Goal: Information Seeking & Learning: Find specific fact

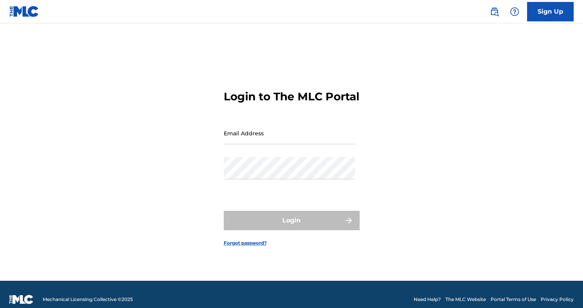
click at [496, 10] on img at bounding box center [494, 11] width 9 height 9
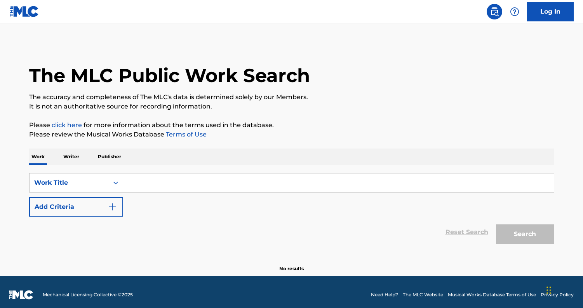
click at [185, 180] on input "Search Form" at bounding box center [338, 182] width 431 height 19
click at [75, 159] on p "Writer" at bounding box center [71, 156] width 21 height 16
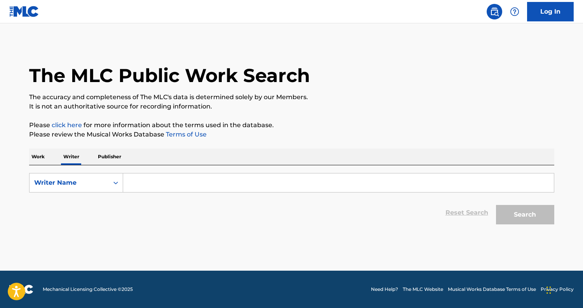
click at [157, 185] on input "Search Form" at bounding box center [338, 182] width 431 height 19
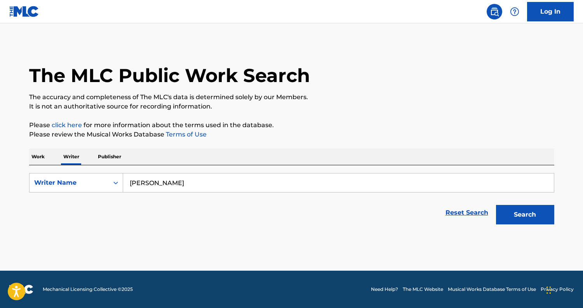
type input "[PERSON_NAME]"
click at [539, 217] on button "Search" at bounding box center [525, 214] width 58 height 19
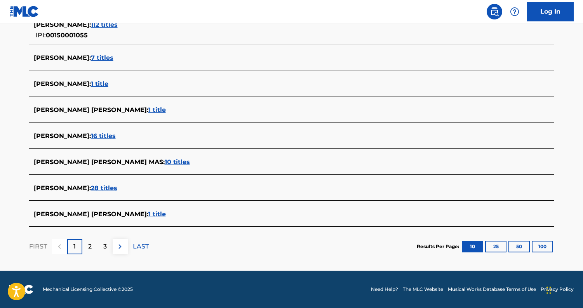
scroll to position [288, 0]
click at [117, 190] on span "28 titles" at bounding box center [104, 187] width 26 height 7
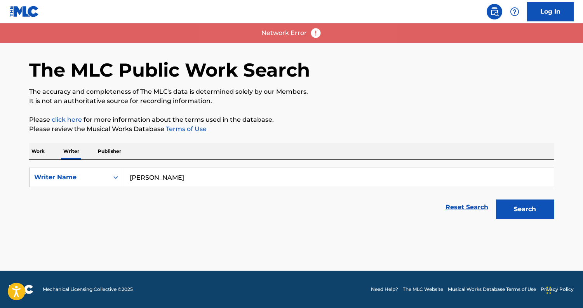
scroll to position [5, 0]
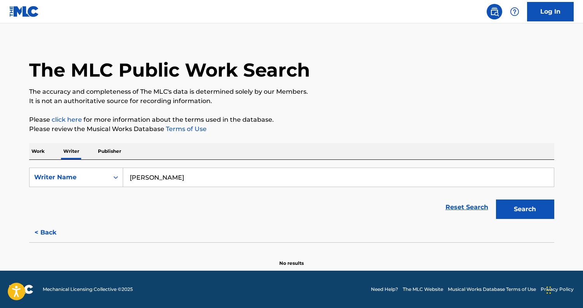
click at [206, 179] on input "[PERSON_NAME]" at bounding box center [338, 177] width 431 height 19
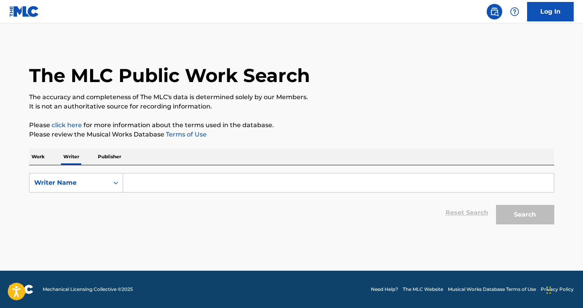
click at [159, 185] on input "Search Form" at bounding box center [338, 182] width 431 height 19
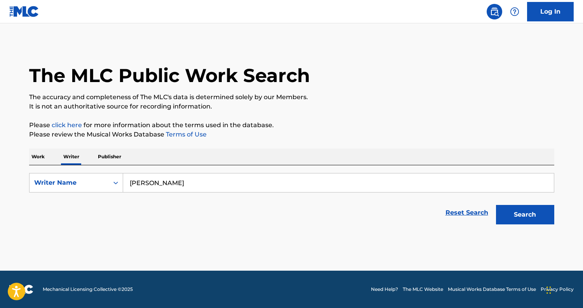
type input "[PERSON_NAME]"
click at [536, 214] on button "Search" at bounding box center [525, 214] width 58 height 19
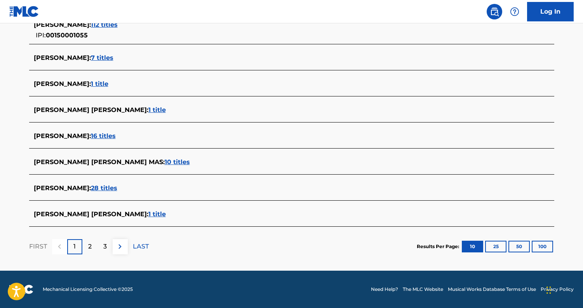
scroll to position [288, 0]
click at [117, 188] on span "28 titles" at bounding box center [104, 187] width 26 height 7
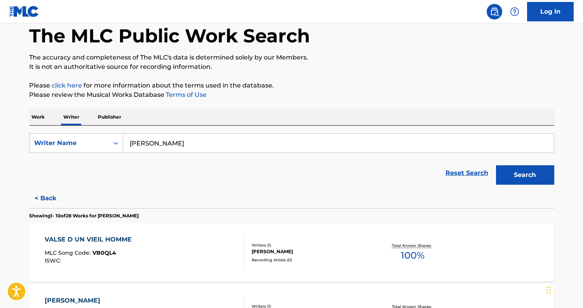
scroll to position [39, 0]
click at [150, 250] on div "VALSE D UN VIEIL HOMME MLC Song Code : VB0QL4 ISWC :" at bounding box center [145, 252] width 200 height 35
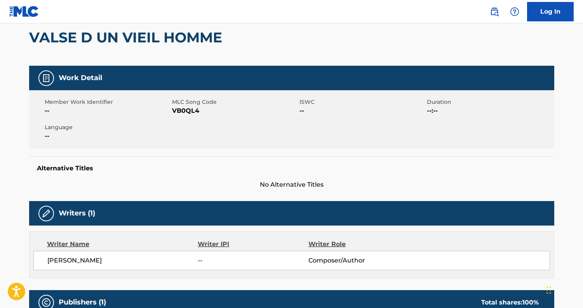
scroll to position [14, 0]
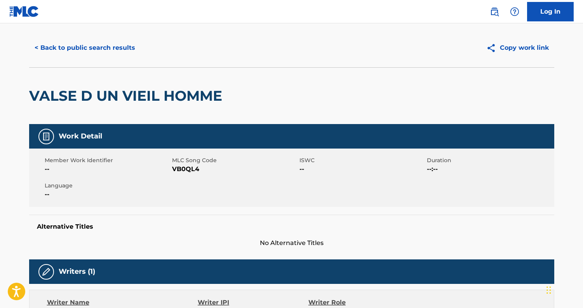
click at [86, 49] on button "< Back to public search results" at bounding box center [85, 47] width 112 height 19
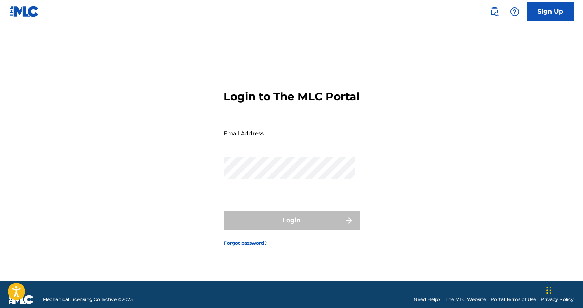
click at [495, 11] on img at bounding box center [494, 11] width 9 height 9
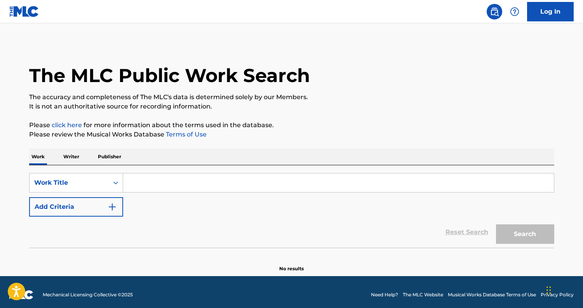
click at [77, 161] on p "Writer" at bounding box center [71, 156] width 21 height 16
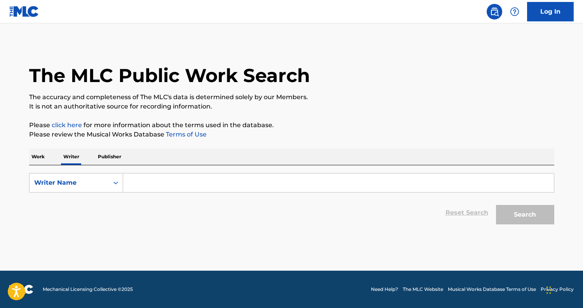
click at [148, 184] on input "Search Form" at bounding box center [338, 182] width 431 height 19
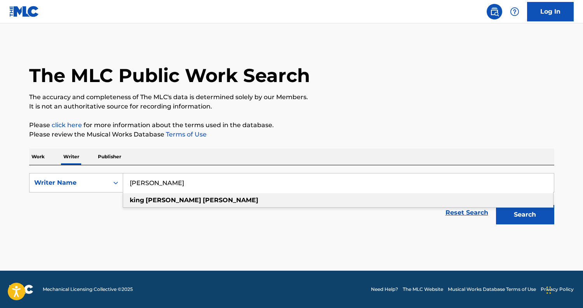
type input "Carole Ann King"
drag, startPoint x: 134, startPoint y: 198, endPoint x: 161, endPoint y: 211, distance: 30.6
click at [161, 211] on div "Reset Search Search" at bounding box center [291, 212] width 525 height 31
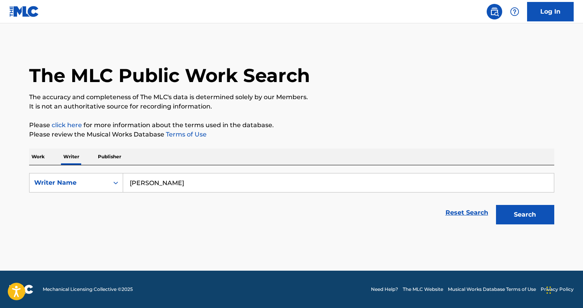
click at [524, 221] on button "Search" at bounding box center [525, 214] width 58 height 19
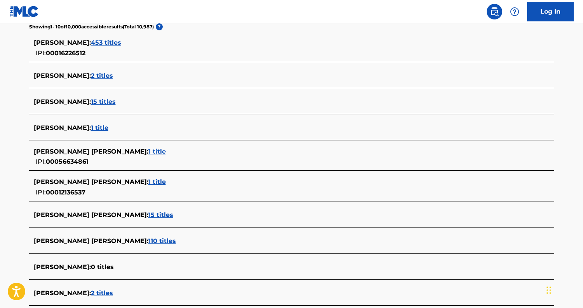
scroll to position [220, 0]
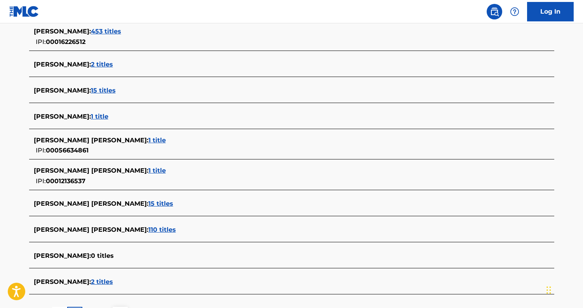
click at [148, 204] on span "15 titles" at bounding box center [160, 203] width 25 height 7
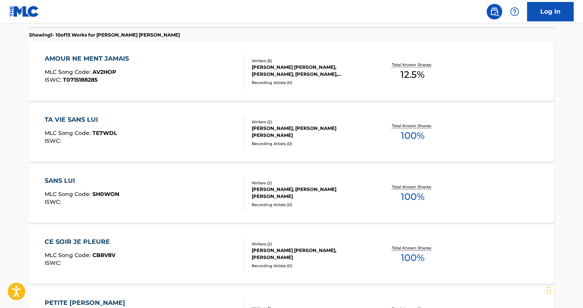
click at [192, 78] on div "AMOUR NE MENT JAMAIS MLC Song Code : AV2HOP ISWC : T0715188285" at bounding box center [145, 71] width 200 height 35
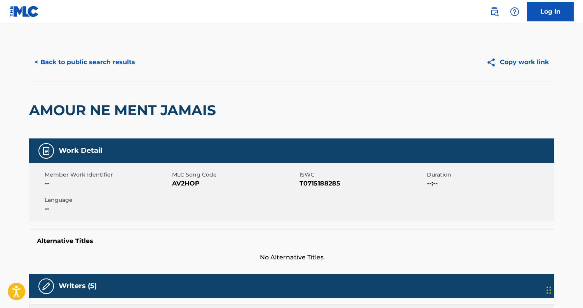
click at [90, 65] on button "< Back to public search results" at bounding box center [85, 61] width 112 height 19
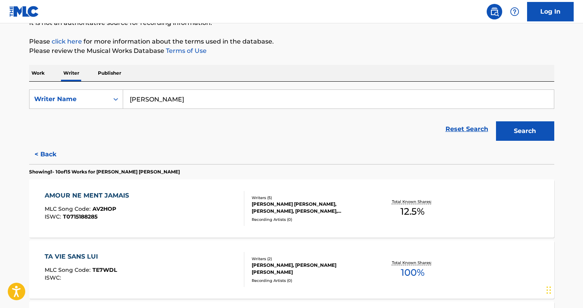
scroll to position [101, 0]
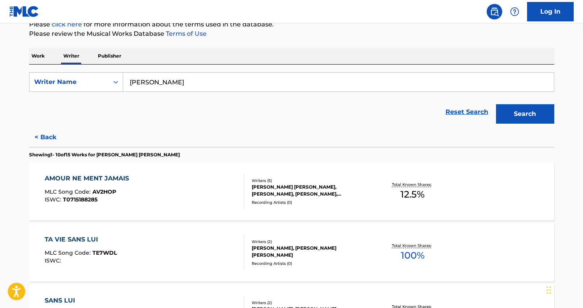
click at [141, 244] on div "TA VIE SANS LUI MLC Song Code : TE7WDL ISWC :" at bounding box center [145, 252] width 200 height 35
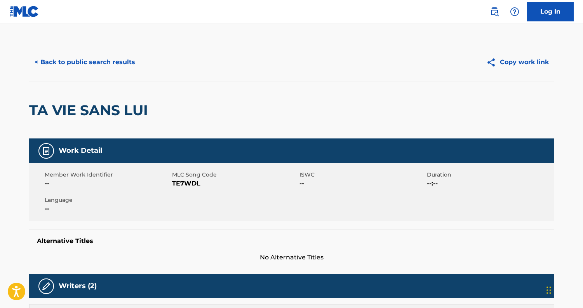
click at [71, 64] on button "< Back to public search results" at bounding box center [85, 61] width 112 height 19
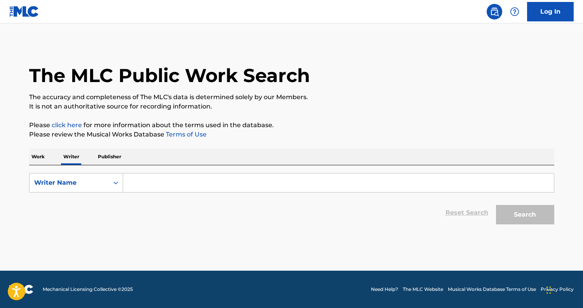
click at [236, 227] on div "Reset Search Search" at bounding box center [291, 212] width 525 height 31
click at [160, 182] on input "Search Form" at bounding box center [338, 182] width 431 height 19
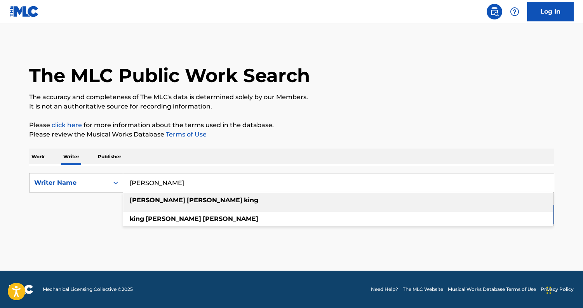
type input "[PERSON_NAME]"
click at [157, 205] on div "[PERSON_NAME]" at bounding box center [338, 200] width 430 height 14
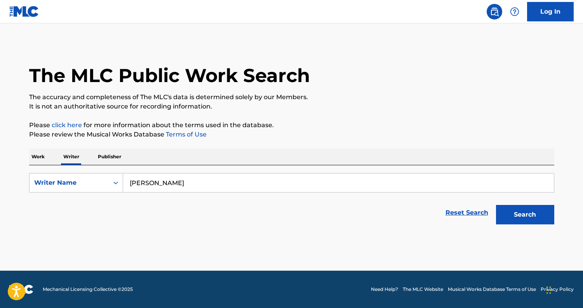
click at [544, 219] on button "Search" at bounding box center [525, 214] width 58 height 19
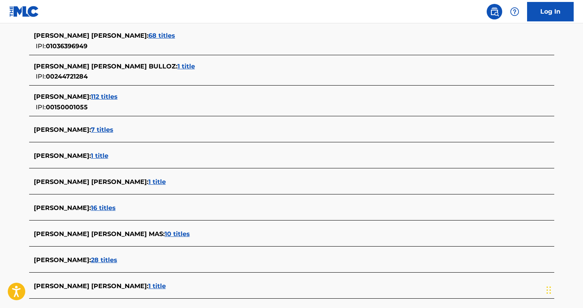
scroll to position [218, 0]
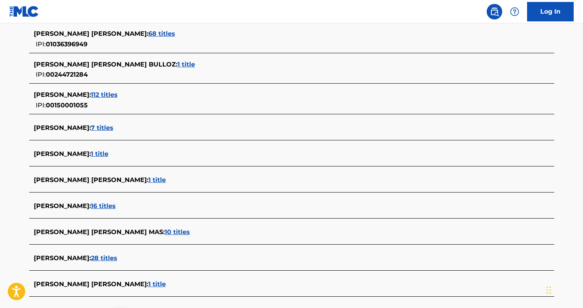
click at [117, 258] on span "28 titles" at bounding box center [104, 257] width 26 height 7
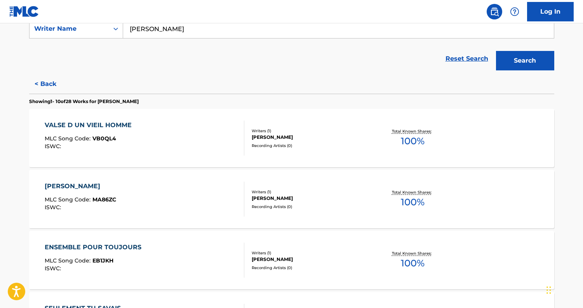
scroll to position [141, 0]
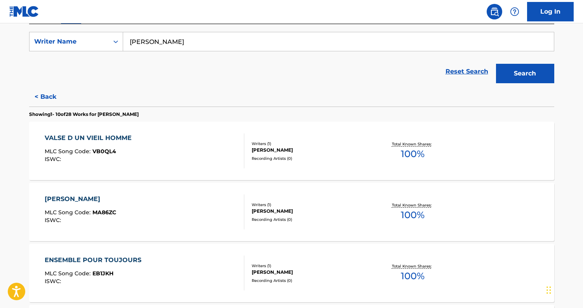
click at [165, 197] on div "[PERSON_NAME] MLC Song Code : MA86ZC ISWC :" at bounding box center [145, 211] width 200 height 35
